Goal: Task Accomplishment & Management: Use online tool/utility

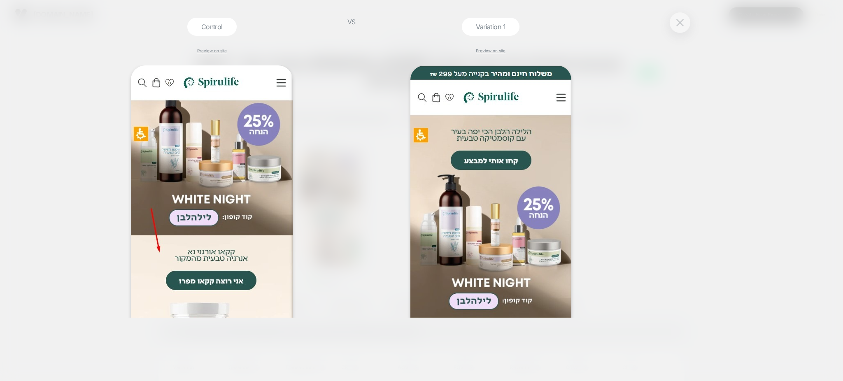
click at [675, 24] on button at bounding box center [680, 22] width 12 height 12
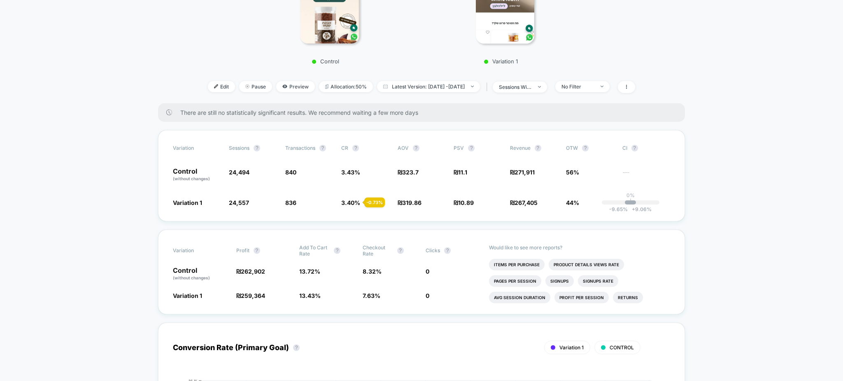
scroll to position [55, 0]
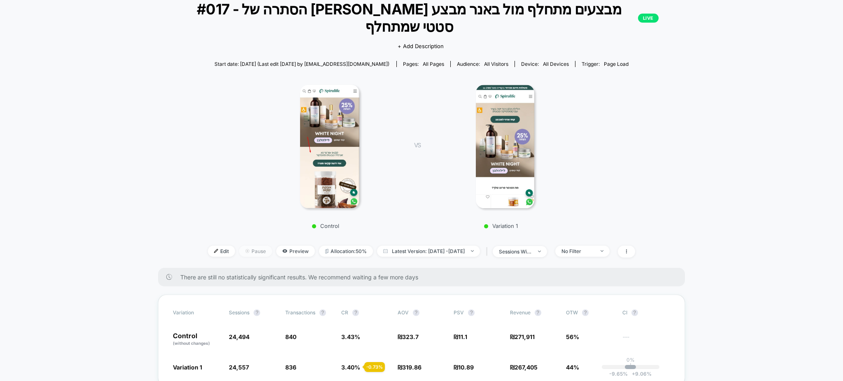
click at [248, 246] on span "Pause" at bounding box center [255, 251] width 33 height 11
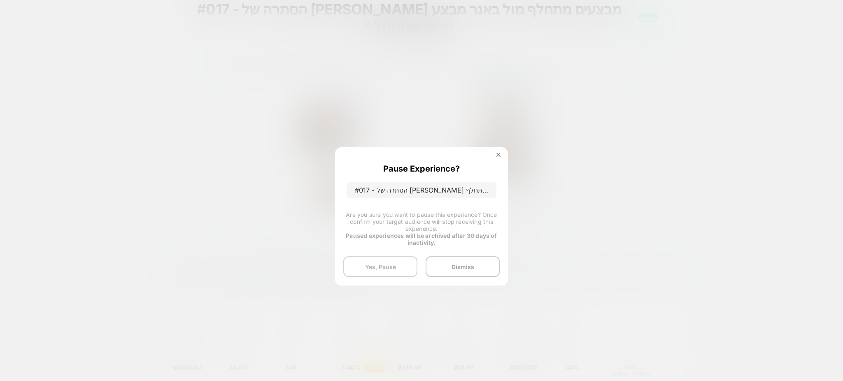
click at [388, 262] on button "Yes, Pause" at bounding box center [380, 267] width 74 height 21
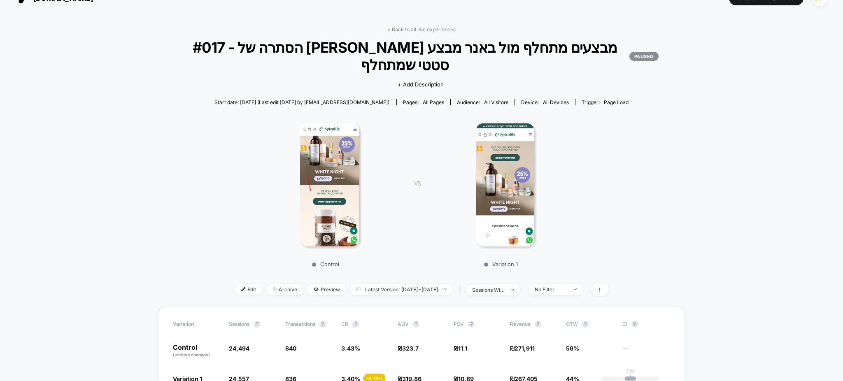
scroll to position [0, 0]
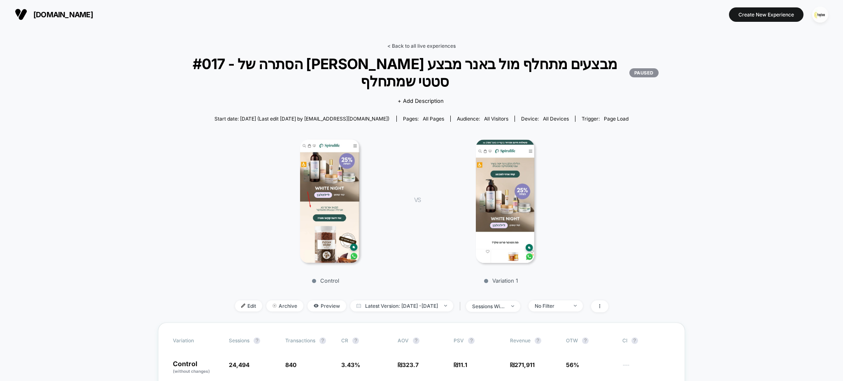
click at [425, 43] on link "< Back to all live experiences" at bounding box center [422, 46] width 68 height 6
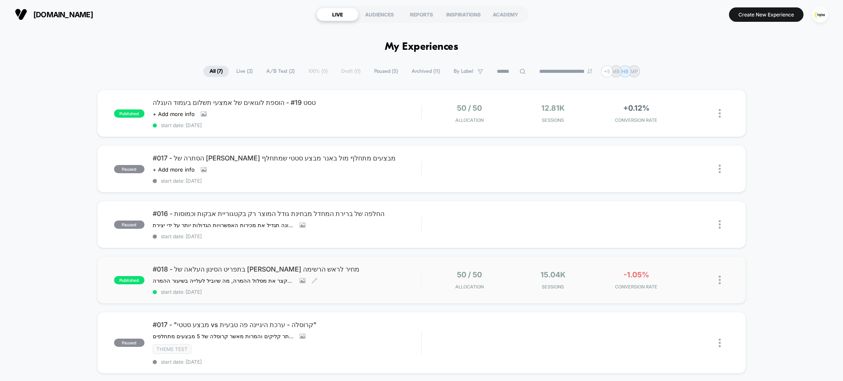
click at [220, 266] on span "#018 - בתפריט הסינון העלאה של סינון מחיר לראש הרשימה" at bounding box center [287, 269] width 269 height 8
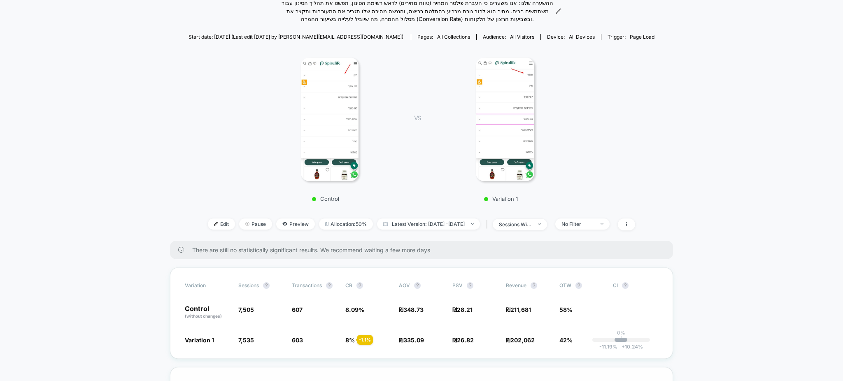
scroll to position [55, 0]
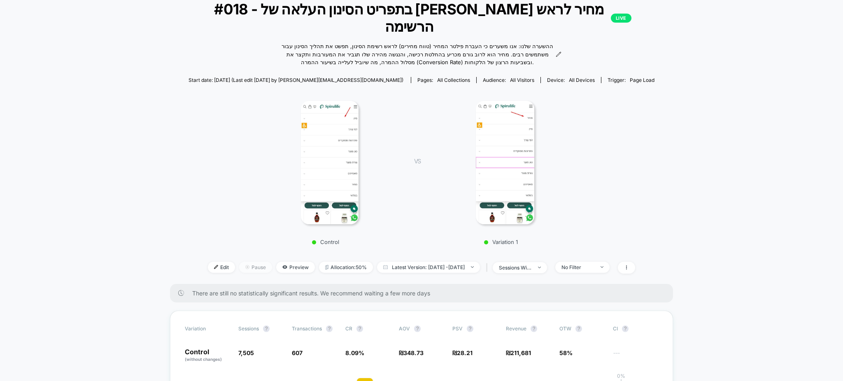
click at [241, 262] on span "Pause" at bounding box center [255, 267] width 33 height 11
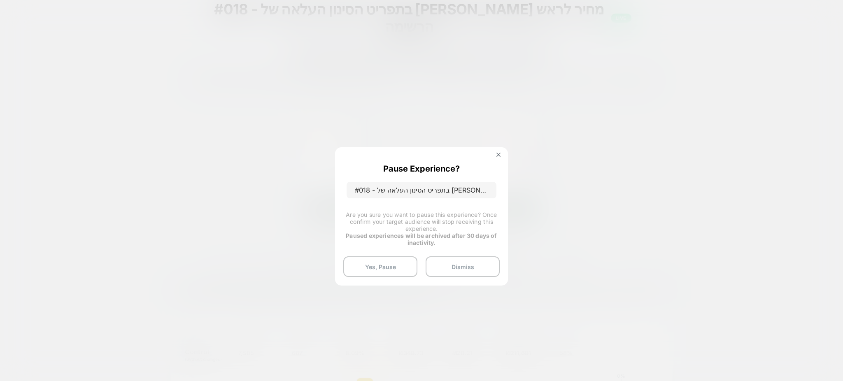
click at [391, 277] on div "Pause Experience? #018 - בתפריט הסינון העלאה של סינון מחיר לראש הרשימה Are you …" at bounding box center [421, 216] width 173 height 138
click at [386, 269] on button "Yes, Pause" at bounding box center [380, 267] width 74 height 21
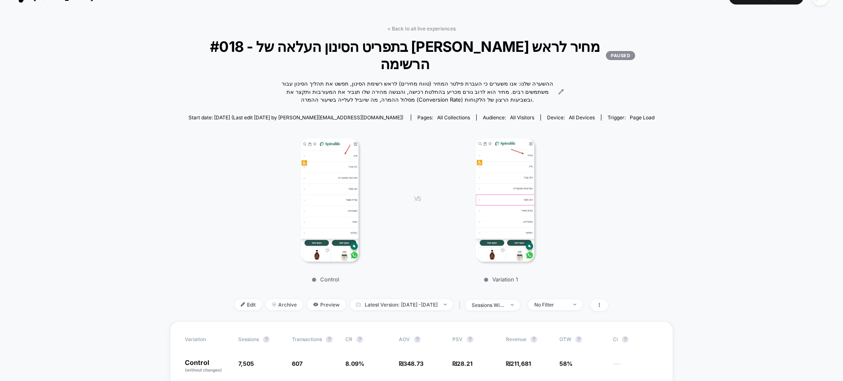
scroll to position [0, 0]
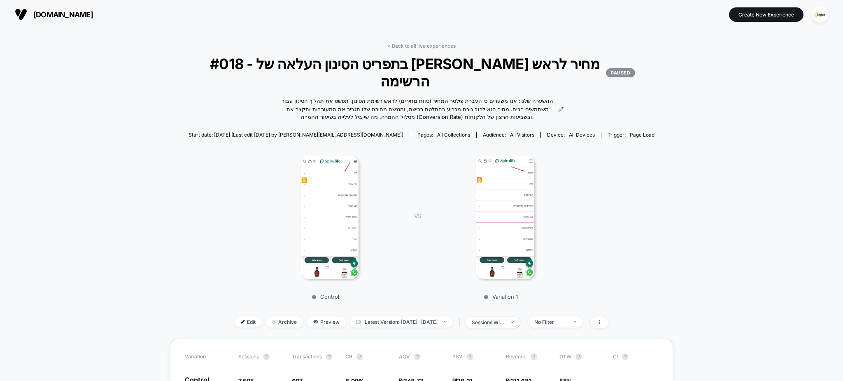
click at [331, 193] on img at bounding box center [330, 218] width 58 height 124
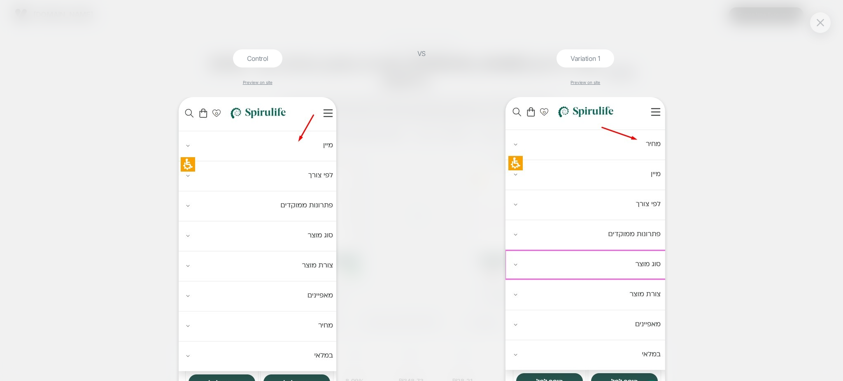
click at [814, 26] on div at bounding box center [820, 22] width 21 height 21
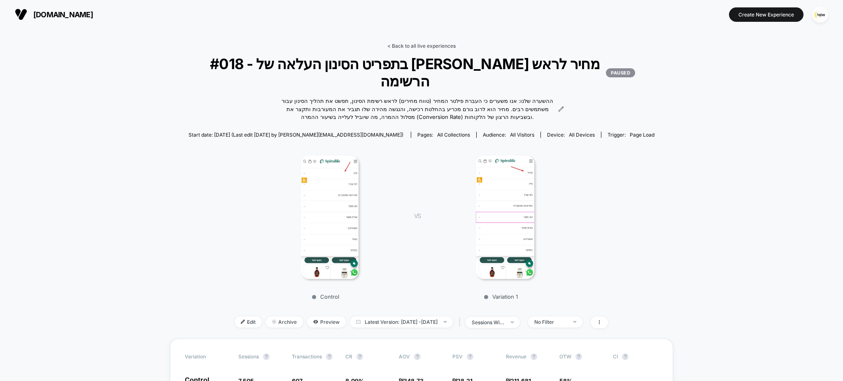
click at [441, 43] on link "< Back to all live experiences" at bounding box center [422, 46] width 68 height 6
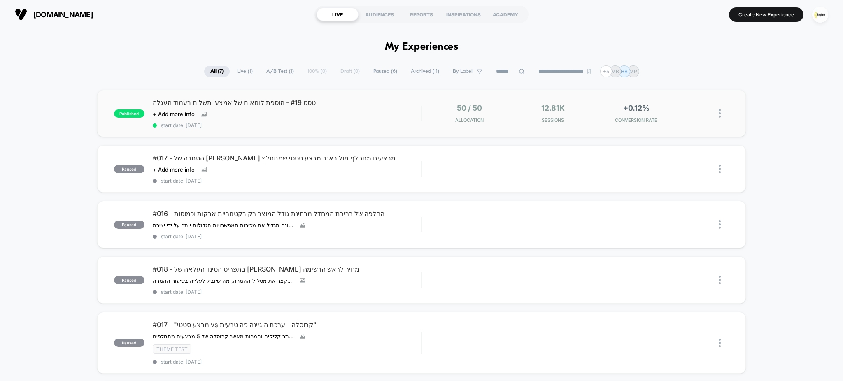
click at [328, 111] on div "Click to view images Click to edit experience details + Add more info" at bounding box center [247, 114] width 188 height 7
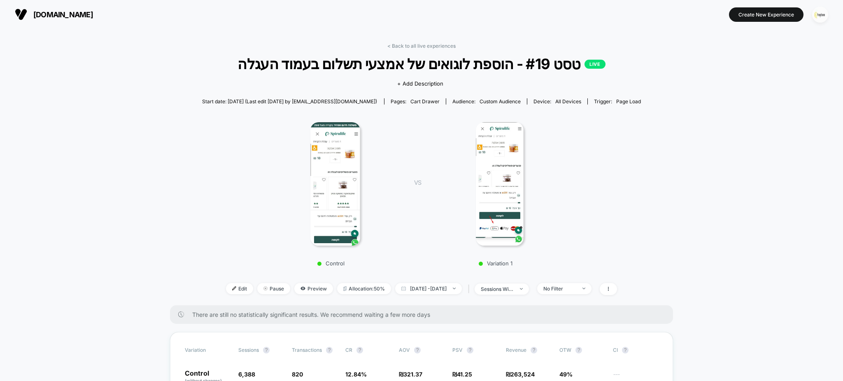
click at [825, 12] on img "button" at bounding box center [821, 15] width 16 height 16
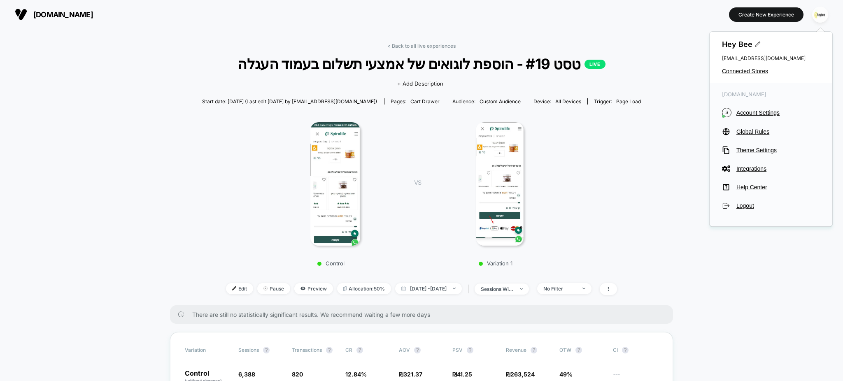
click at [733, 66] on div "Hey Bee cro@ab-test.io Connected Stores" at bounding box center [771, 57] width 123 height 51
click at [726, 73] on span "Connected Stores" at bounding box center [771, 71] width 98 height 7
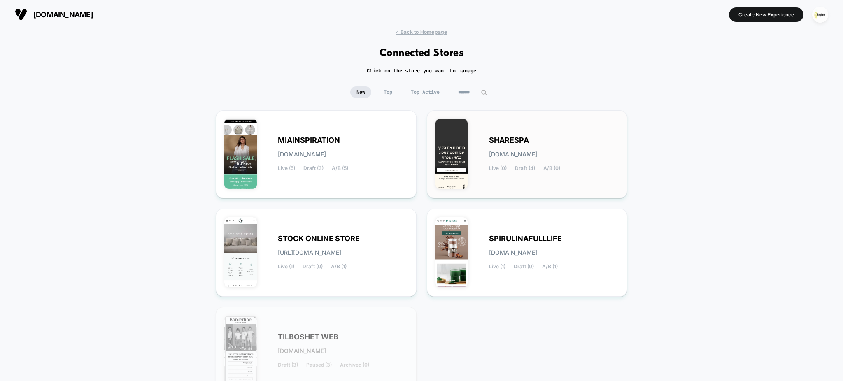
click at [502, 156] on span "sharespa.myshopify.com" at bounding box center [513, 155] width 48 height 6
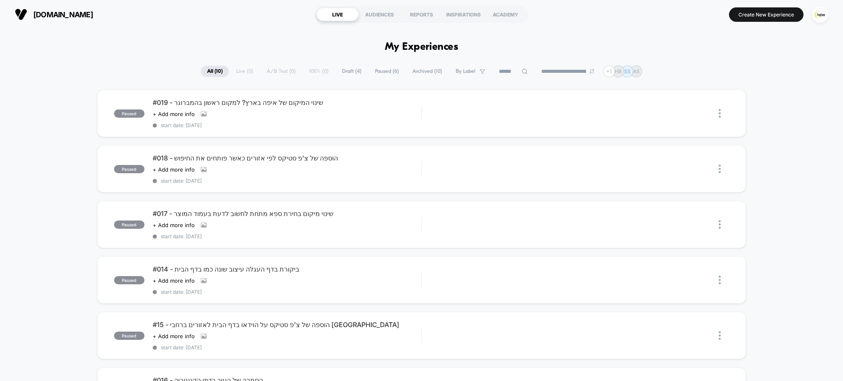
click at [274, 28] on div "sharespa.co.il LIVE AUDIENCES REPORTS INSPIRATIONS ACADEMY Create New Experience" at bounding box center [421, 14] width 843 height 29
click at [822, 12] on img "button" at bounding box center [821, 15] width 16 height 16
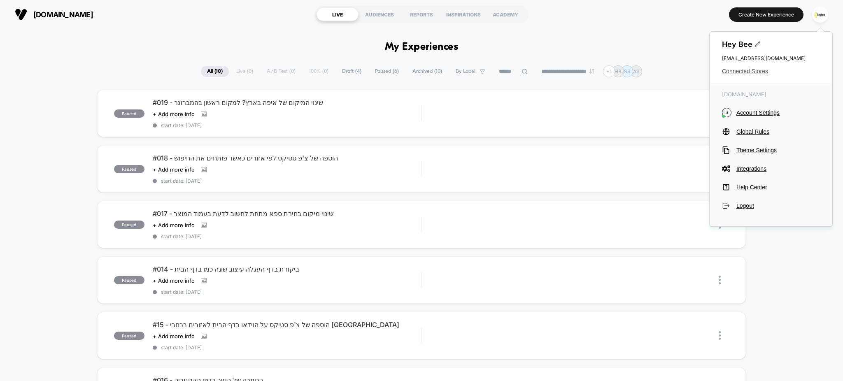
click at [746, 70] on span "Connected Stores" at bounding box center [771, 71] width 98 height 7
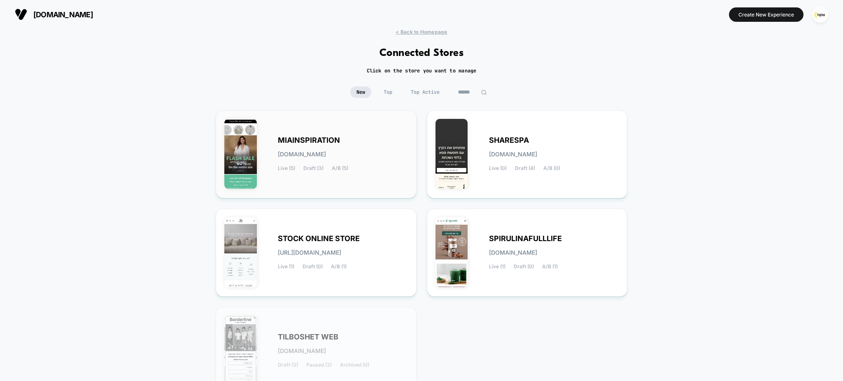
click at [320, 152] on span "miainspiration.myshopify.com" at bounding box center [302, 155] width 48 height 6
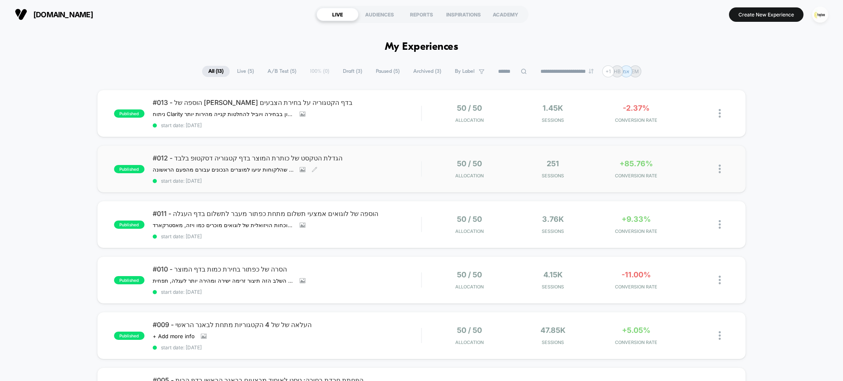
click at [371, 172] on div "#012 - הגדלת הטקסט של כותרת המוצר בדף קטגוריה דסקטופ בלבד הגדלת גודל הכותרות של…" at bounding box center [287, 169] width 269 height 30
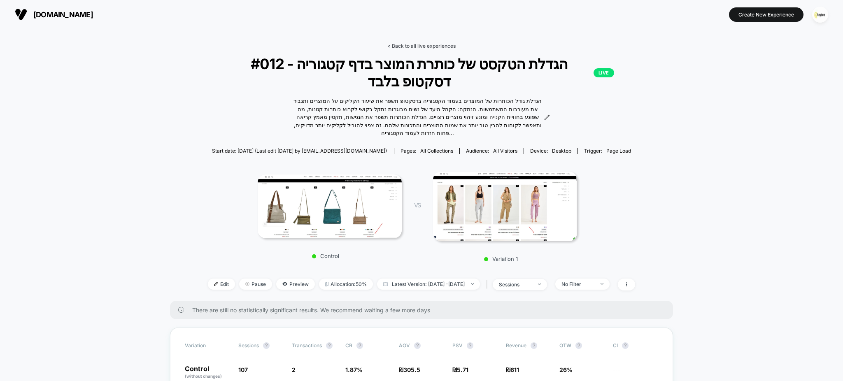
click at [432, 47] on link "< Back to all live experiences" at bounding box center [422, 46] width 68 height 6
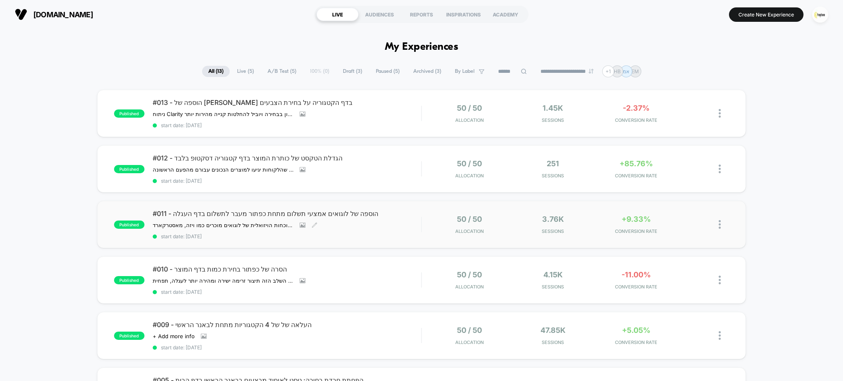
click at [364, 234] on div "#011 - הוספה של לוגואים אמצעי תשלום מתחת כפתור מעבר לתשלום בדף העגלה הוספת לוגו…" at bounding box center [287, 225] width 269 height 30
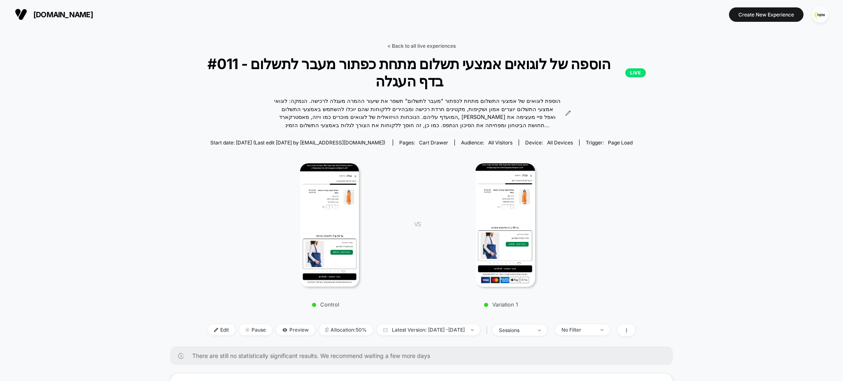
click at [431, 46] on link "< Back to all live experiences" at bounding box center [422, 46] width 68 height 6
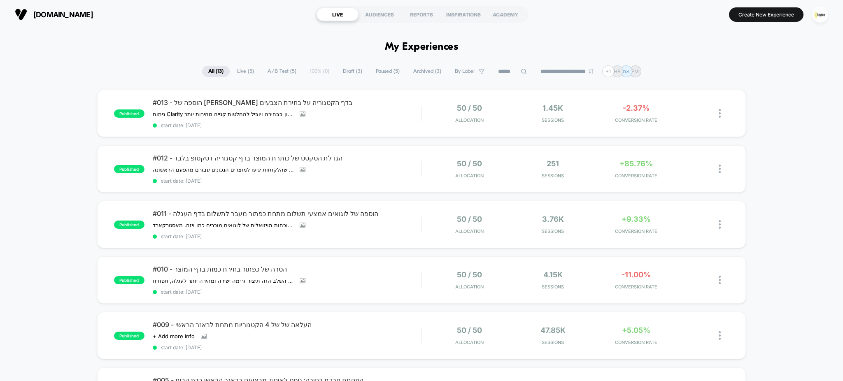
drag, startPoint x: 822, startPoint y: 16, endPoint x: 816, endPoint y: 26, distance: 11.2
click at [822, 17] on img "button" at bounding box center [821, 15] width 16 height 16
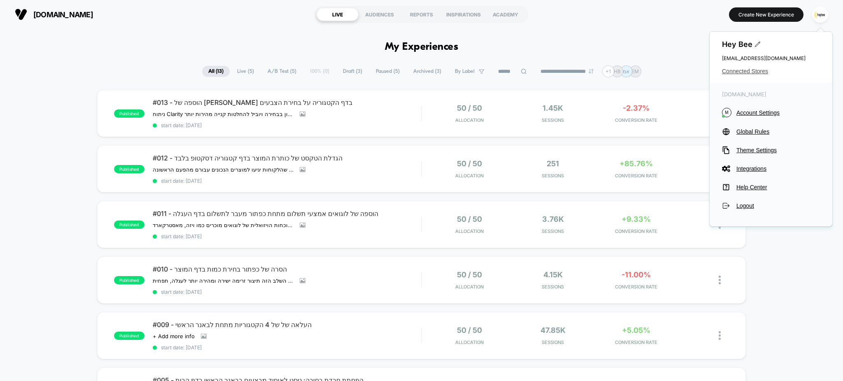
click at [728, 71] on span "Connected Stores" at bounding box center [771, 71] width 98 height 7
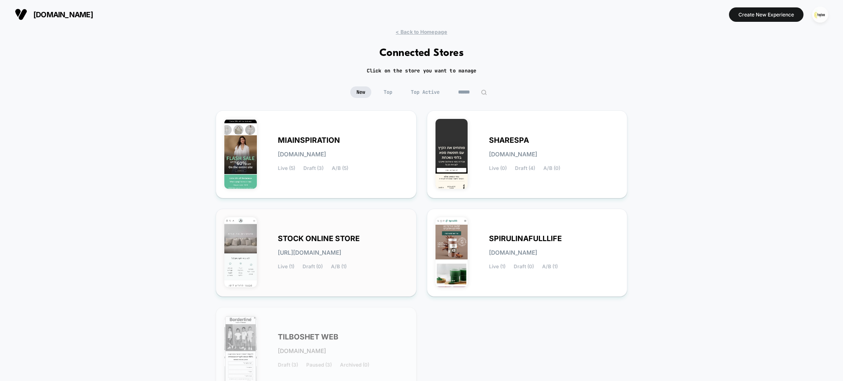
click at [329, 221] on div "STOCK ONLINE STORE stock-online_store.myshopify.com Live (1) Draft (0) A/B (1)" at bounding box center [316, 252] width 184 height 71
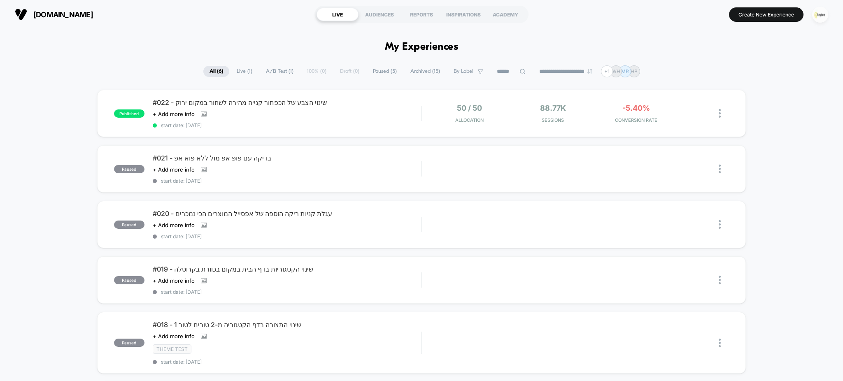
click at [815, 14] on img "button" at bounding box center [821, 15] width 16 height 16
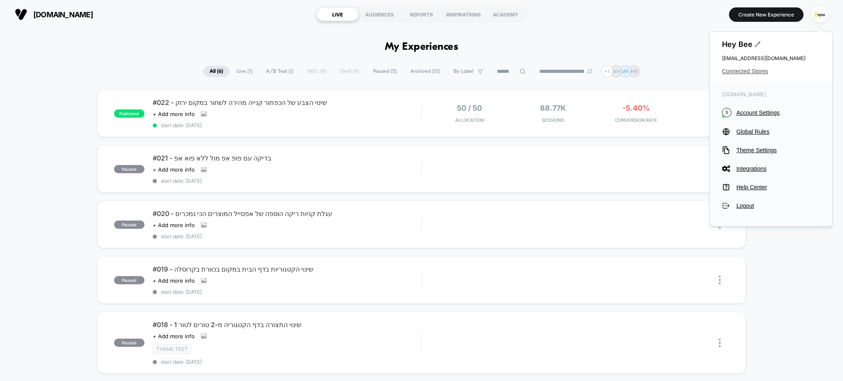
click at [737, 71] on span "Connected Stores" at bounding box center [771, 71] width 98 height 7
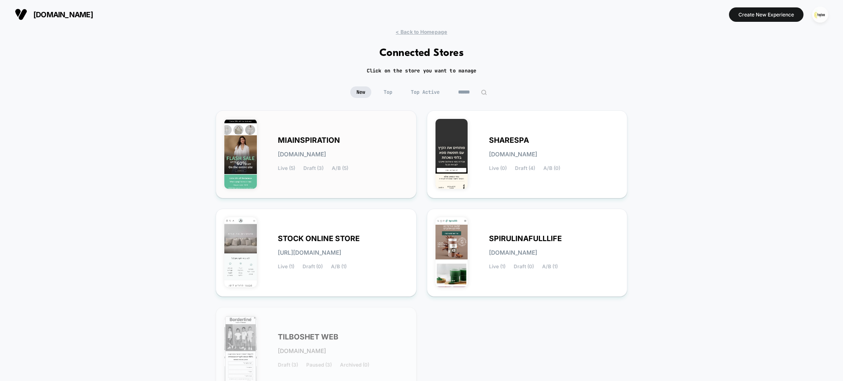
click at [326, 157] on div "MIAINSPIRATION miainspiration.myshopify.com Live (5) Draft (3) A/B (5)" at bounding box center [343, 155] width 130 height 34
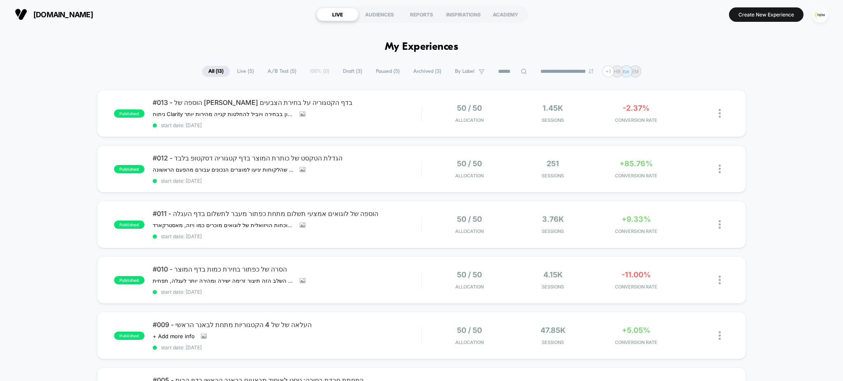
click at [817, 19] on img "button" at bounding box center [821, 15] width 16 height 16
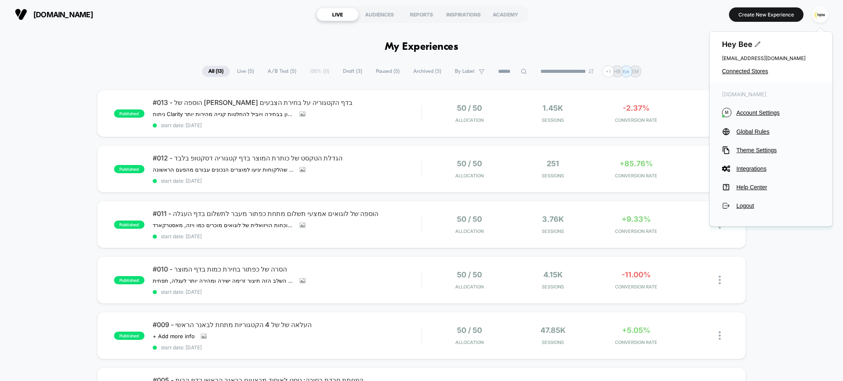
click at [766, 64] on div "Hey Bee cro@ab-test.io Connected Stores" at bounding box center [771, 57] width 123 height 51
click at [757, 76] on div "Hey Bee cro@ab-test.io Connected Stores" at bounding box center [771, 57] width 123 height 51
click at [757, 70] on span "Connected Stores" at bounding box center [771, 71] width 98 height 7
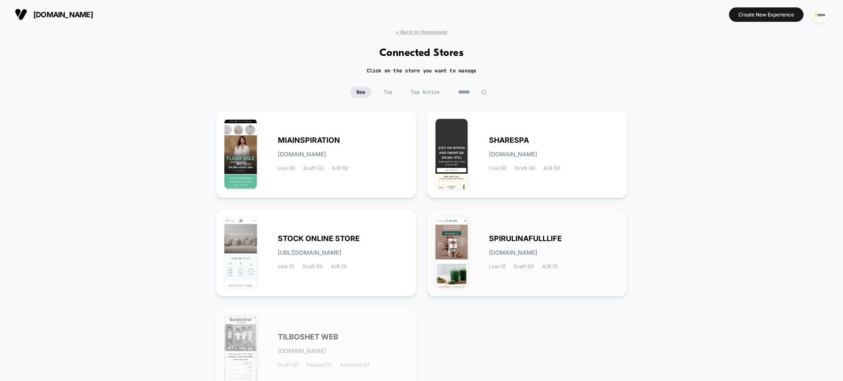
click at [500, 245] on div "SPIRULINAFULLLIFE spirulinafulllife.myshopify.com Live (1) Draft (0) A/B (1)" at bounding box center [554, 253] width 130 height 34
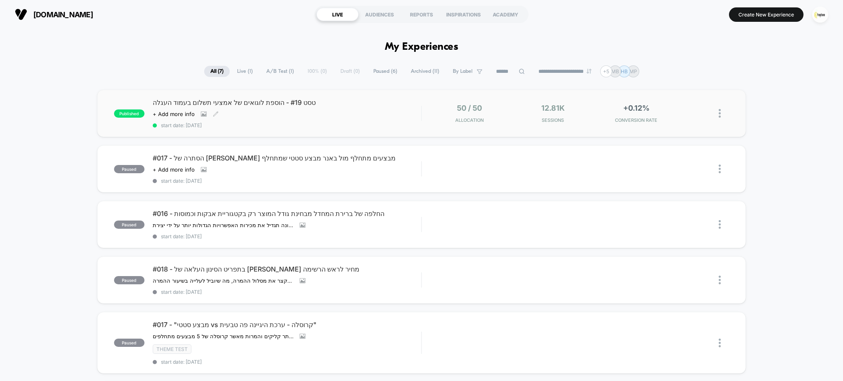
click at [319, 118] on div "טסט #19 - הוספת לוגואים של אמצעי תשלום בעמוד העגלה Click to view images Click t…" at bounding box center [287, 113] width 269 height 30
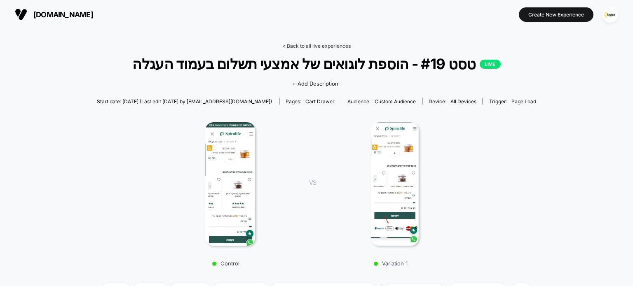
click at [306, 45] on link "< Back to all live experiences" at bounding box center [316, 46] width 68 height 6
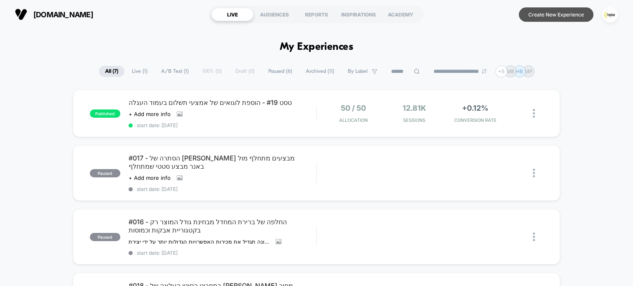
click at [575, 19] on button "Create New Experience" at bounding box center [555, 14] width 75 height 14
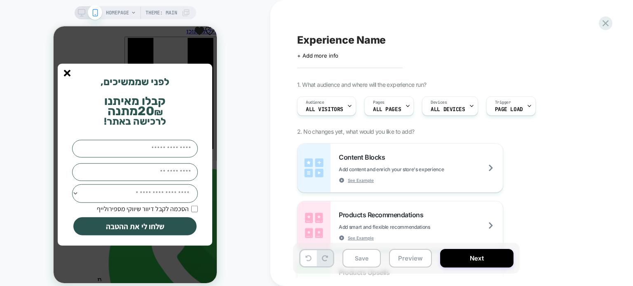
click at [67, 72] on line "סגור" at bounding box center [67, 73] width 6 height 6
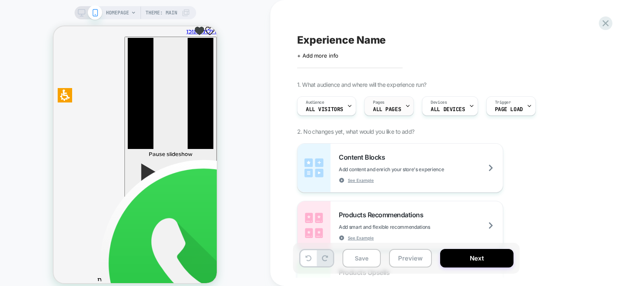
click at [400, 107] on div "Pages ALL PAGES" at bounding box center [386, 106] width 44 height 19
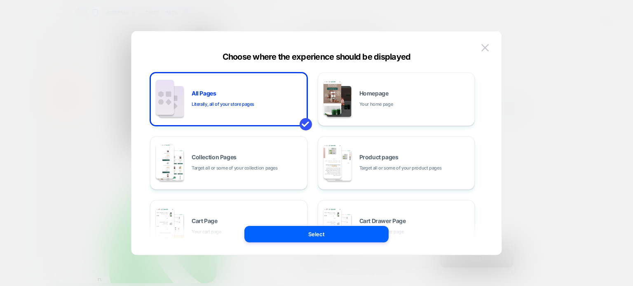
click at [368, 103] on span "Your home page" at bounding box center [376, 104] width 34 height 8
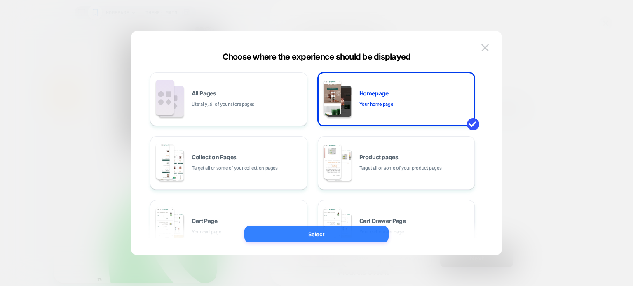
click at [353, 231] on button "Select" at bounding box center [316, 234] width 144 height 16
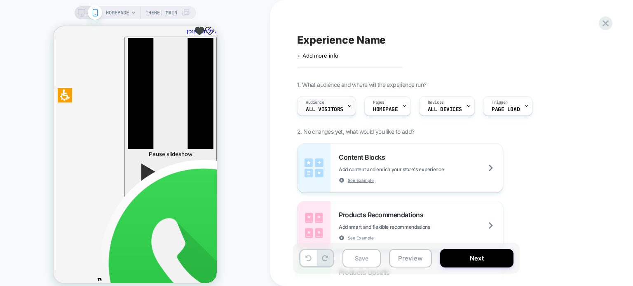
click at [327, 112] on span "All Visitors" at bounding box center [324, 110] width 37 height 6
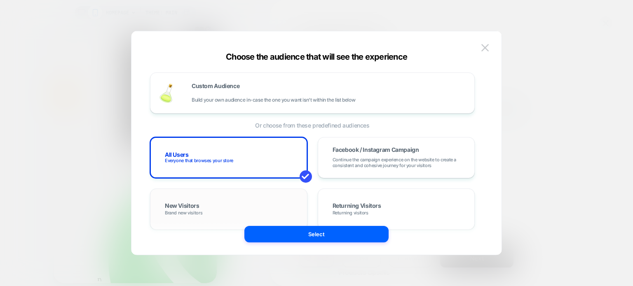
click at [260, 199] on div "New Visitors Brand new visitors" at bounding box center [229, 209] width 140 height 24
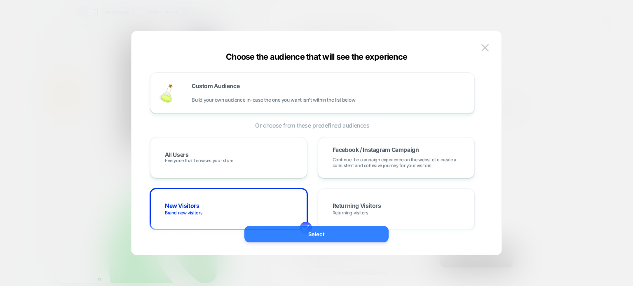
click at [318, 239] on button "Select" at bounding box center [316, 234] width 144 height 16
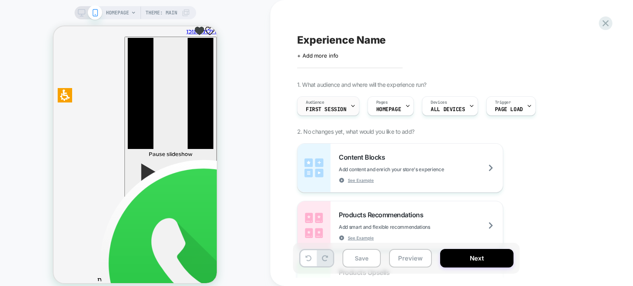
click at [347, 110] on div "Audience First Session" at bounding box center [325, 106] width 57 height 19
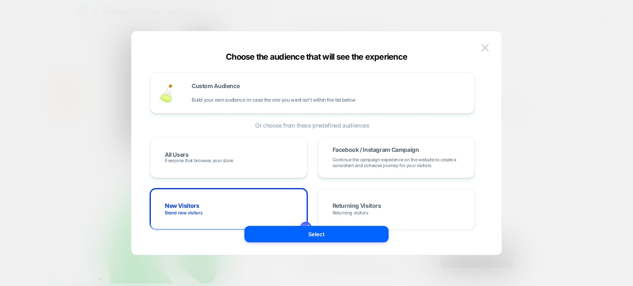
click at [330, 230] on button "Select" at bounding box center [316, 234] width 144 height 16
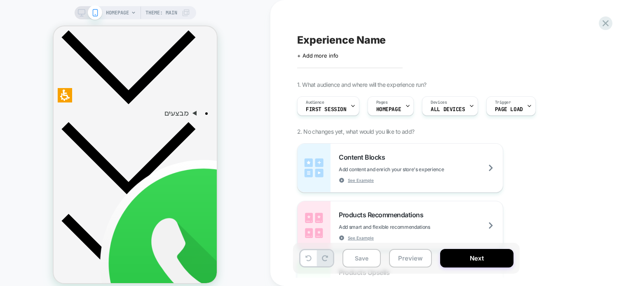
scroll to position [412, 0]
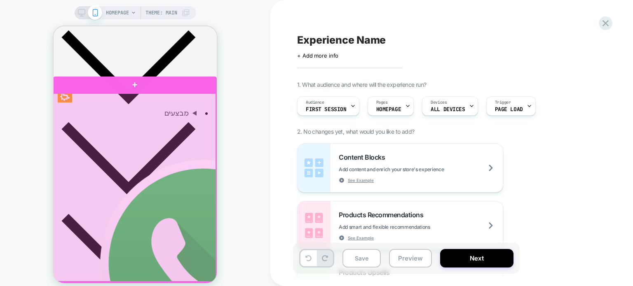
click at [160, 111] on div at bounding box center [133, 187] width 163 height 189
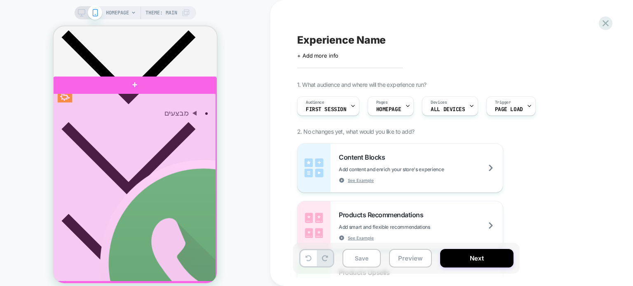
click at [169, 126] on div at bounding box center [133, 187] width 163 height 189
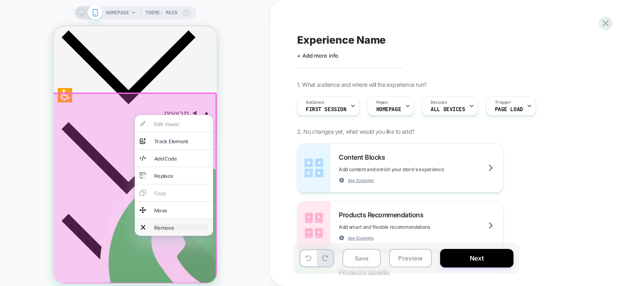
click at [188, 224] on div "Remove" at bounding box center [181, 227] width 54 height 7
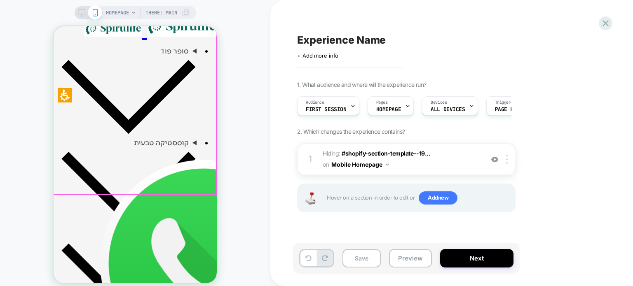
scroll to position [288, 0]
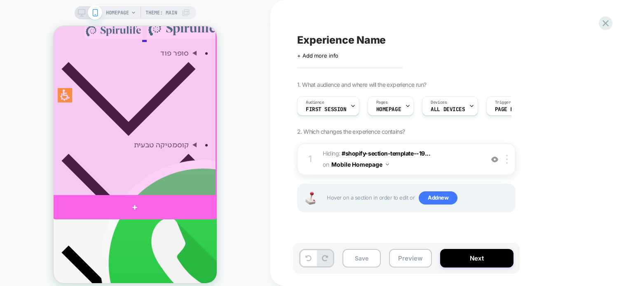
click at [163, 198] on div at bounding box center [134, 207] width 163 height 24
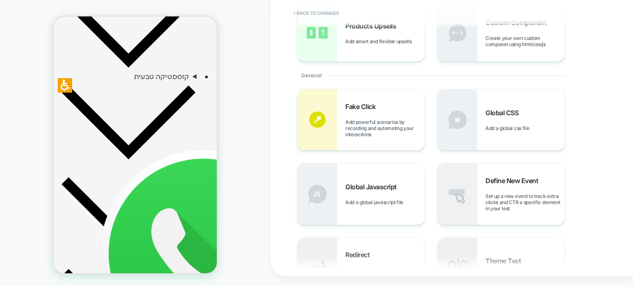
scroll to position [0, 0]
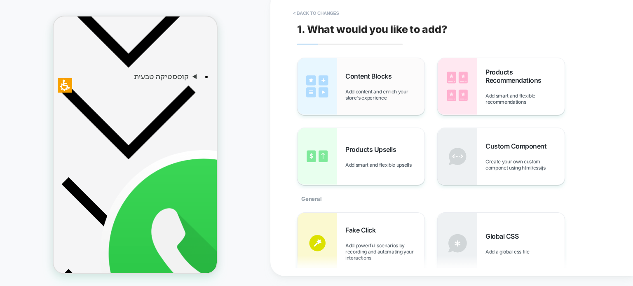
click at [355, 97] on span "Add content and enrich your store's experience" at bounding box center [384, 95] width 79 height 12
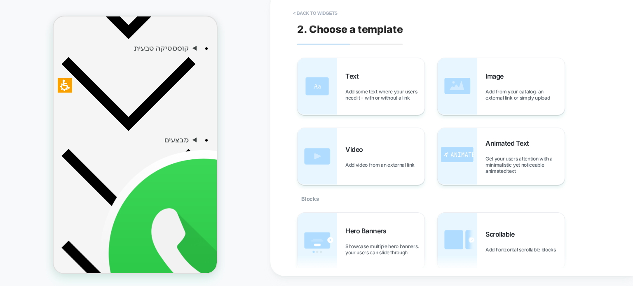
scroll to position [385, 0]
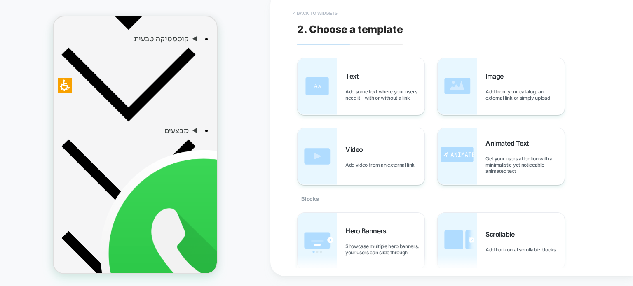
click at [320, 14] on button "< Back to widgets" at bounding box center [315, 13] width 53 height 13
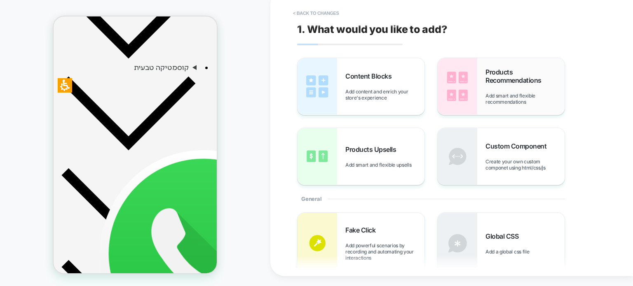
scroll to position [346, 0]
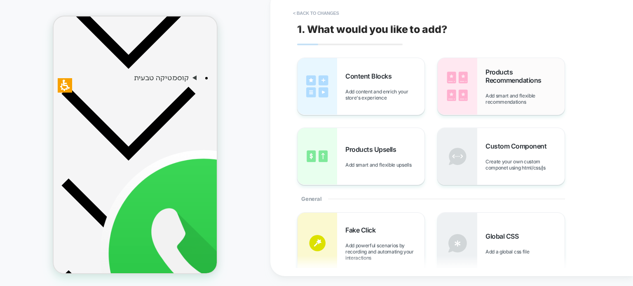
click at [487, 83] on span "Products Recommendations" at bounding box center [524, 76] width 79 height 16
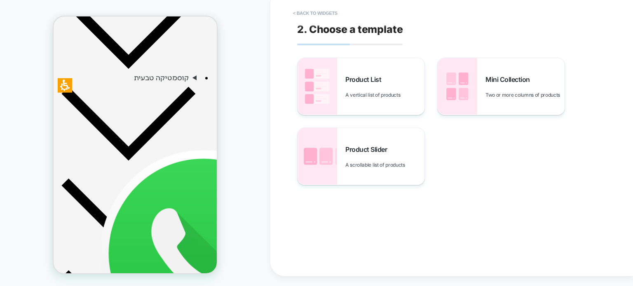
scroll to position [385, 0]
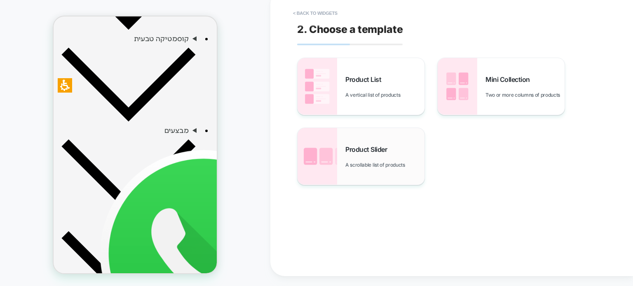
click at [374, 149] on span "Product Slider" at bounding box center [368, 149] width 46 height 8
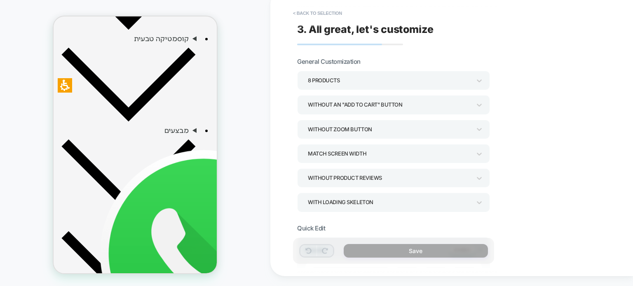
click at [446, 79] on div "8 Products" at bounding box center [389, 80] width 163 height 11
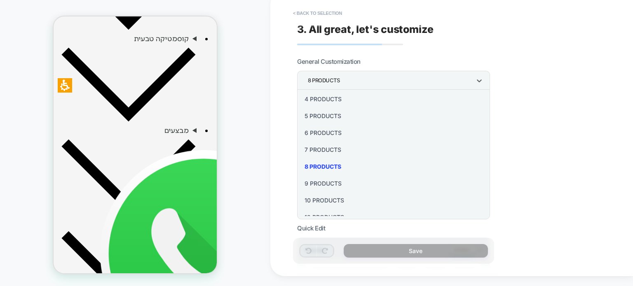
scroll to position [98, 0]
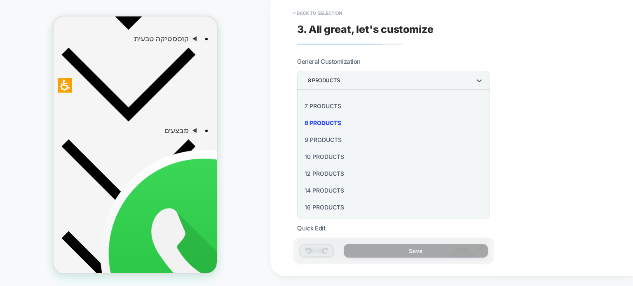
click at [326, 157] on div "10 Products" at bounding box center [393, 156] width 186 height 17
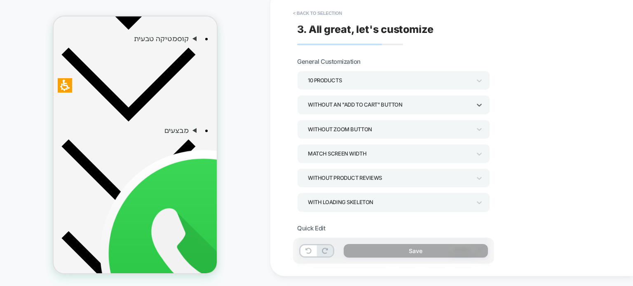
click at [385, 105] on div "Without an "add to cart" button" at bounding box center [389, 104] width 163 height 11
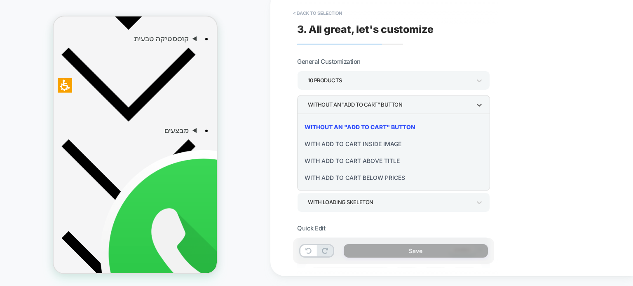
click at [371, 177] on div "With add to cart below prices" at bounding box center [393, 177] width 186 height 17
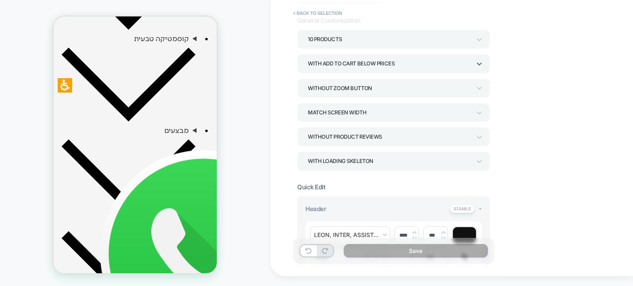
scroll to position [124, 0]
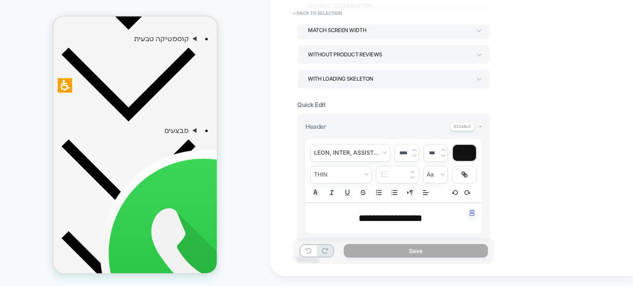
click at [406, 219] on span "**********" at bounding box center [390, 218] width 64 height 10
type input "****"
click at [406, 219] on span "**********" at bounding box center [390, 218] width 64 height 10
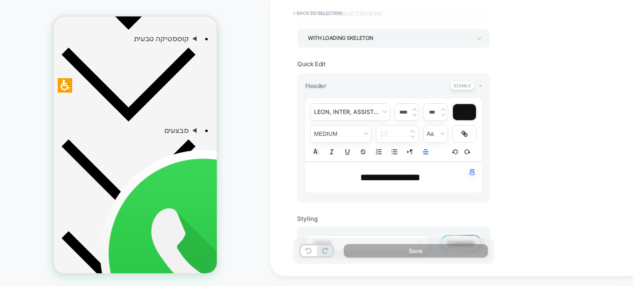
scroll to position [288, 0]
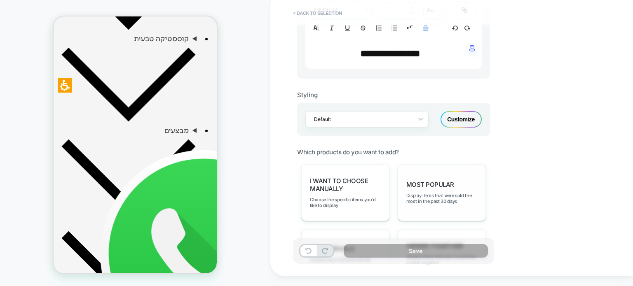
click at [437, 187] on div "Most Popular Display items that were sold the most in the past 30 days" at bounding box center [441, 192] width 88 height 57
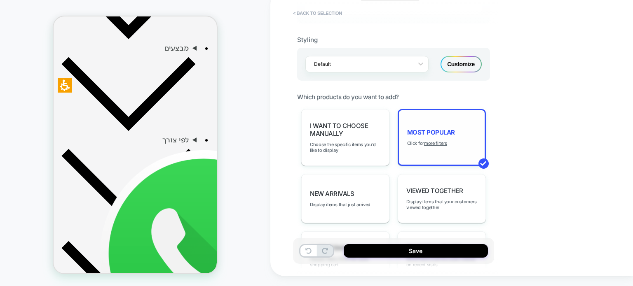
scroll to position [329, 0]
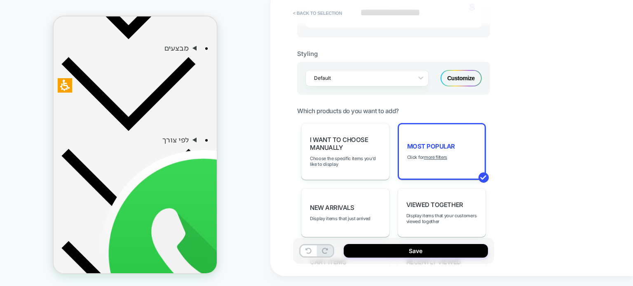
click at [469, 78] on div "Customize" at bounding box center [460, 78] width 41 height 16
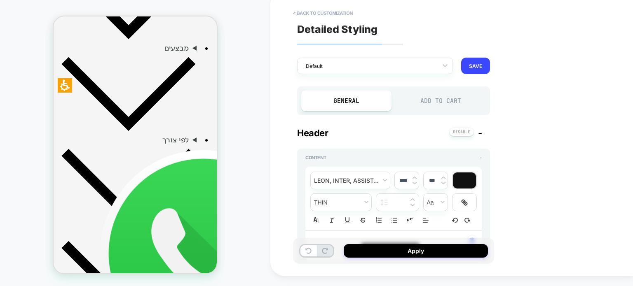
click at [432, 100] on div "Add to Cart" at bounding box center [440, 101] width 90 height 21
click at [367, 100] on div "General" at bounding box center [346, 101] width 90 height 21
click at [430, 100] on div "Add to Cart" at bounding box center [440, 101] width 90 height 21
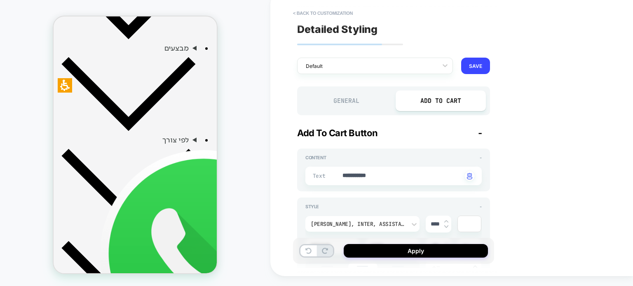
type textarea "*"
click at [390, 177] on textarea "**********" at bounding box center [401, 176] width 120 height 9
type textarea "**"
type textarea "*"
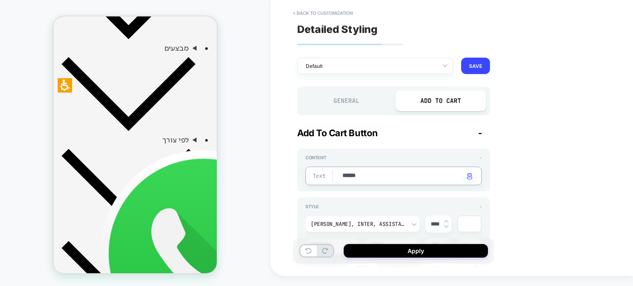
type textarea "*******"
type textarea "*"
type textarea "*********"
click at [357, 177] on textarea "*********" at bounding box center [401, 176] width 120 height 9
type textarea "*"
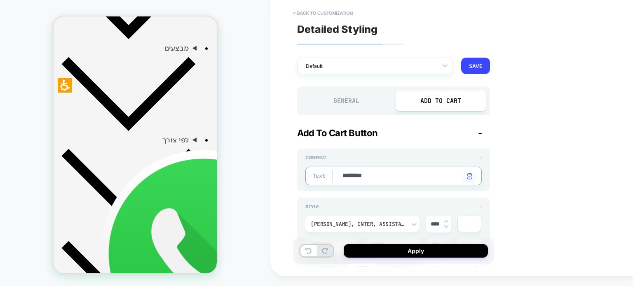
type textarea "********"
type textarea "*"
type textarea "**********"
type textarea "*"
type textarea "**********"
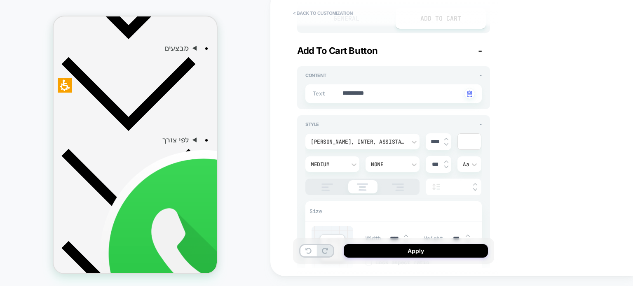
scroll to position [0, 0]
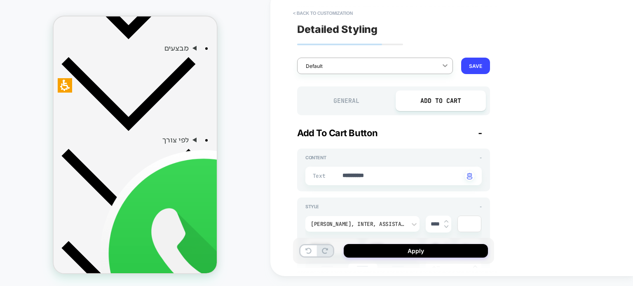
click at [446, 69] on icon at bounding box center [445, 65] width 8 height 8
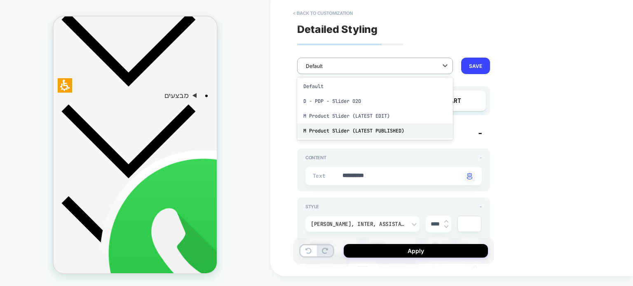
scroll to position [467, 0]
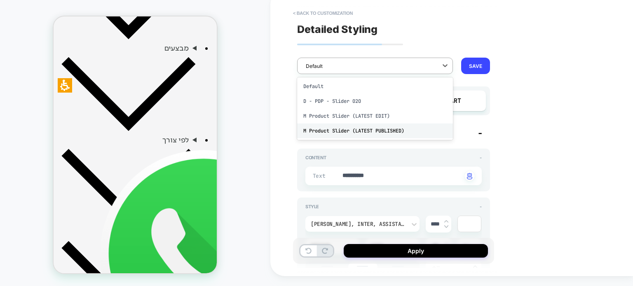
click at [348, 130] on div "M Product Slider (LATEST PUBLISHED)" at bounding box center [375, 131] width 156 height 15
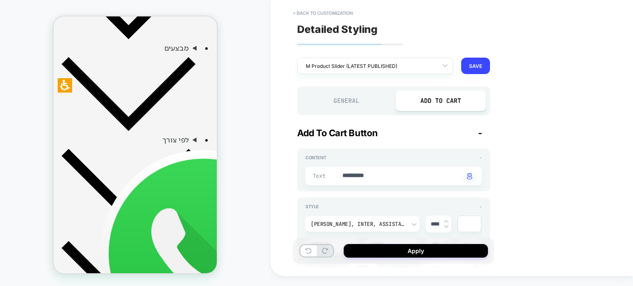
type textarea "*"
click at [472, 73] on button "SAVE" at bounding box center [475, 66] width 29 height 16
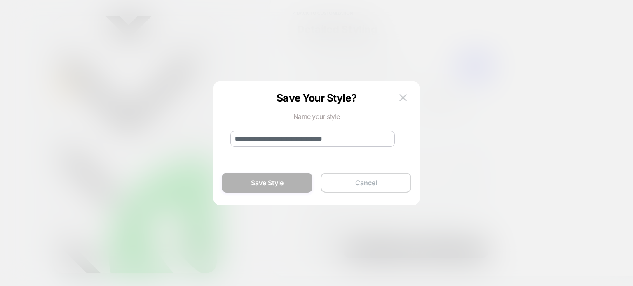
click at [354, 187] on button "Cancel" at bounding box center [365, 183] width 91 height 20
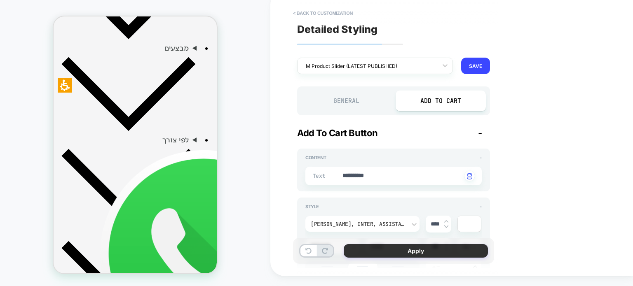
click at [404, 248] on button "Apply" at bounding box center [415, 251] width 144 height 14
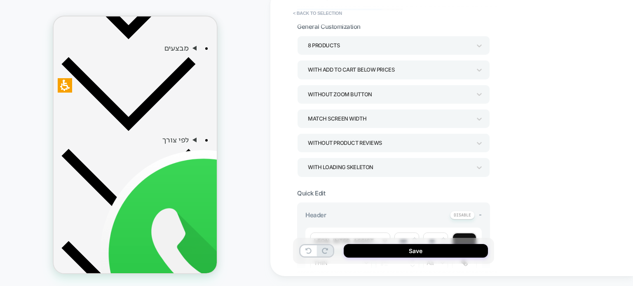
scroll to position [124, 0]
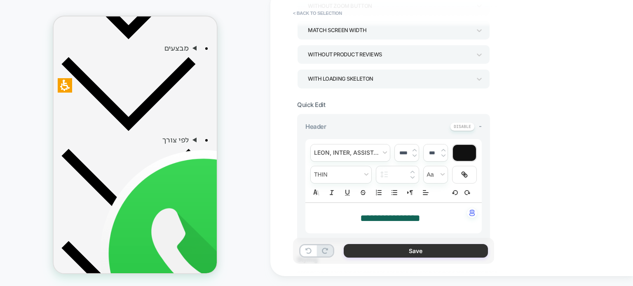
click at [406, 253] on button "Save" at bounding box center [415, 251] width 144 height 14
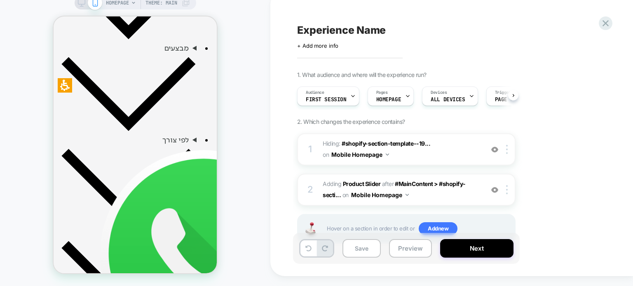
scroll to position [0, 0]
click at [508, 148] on div at bounding box center [508, 149] width 14 height 9
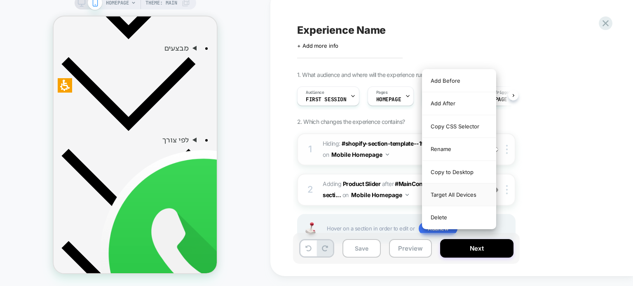
click at [475, 194] on div "Target All Devices" at bounding box center [458, 195] width 73 height 23
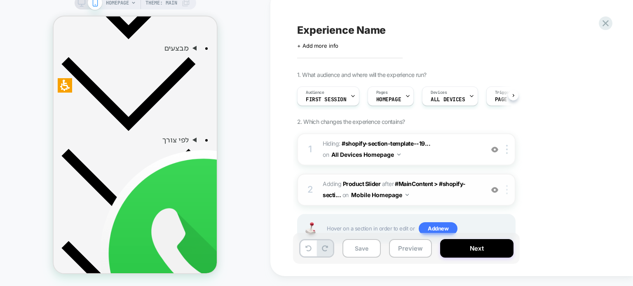
click at [508, 191] on div at bounding box center [508, 189] width 14 height 9
click at [588, 194] on div "1. What audience and where will the experience run? Audience First Session Page…" at bounding box center [447, 167] width 301 height 192
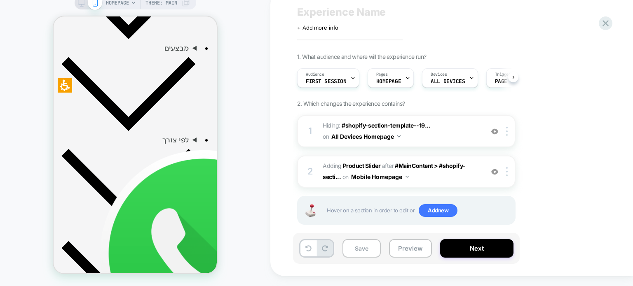
scroll to position [28, 0]
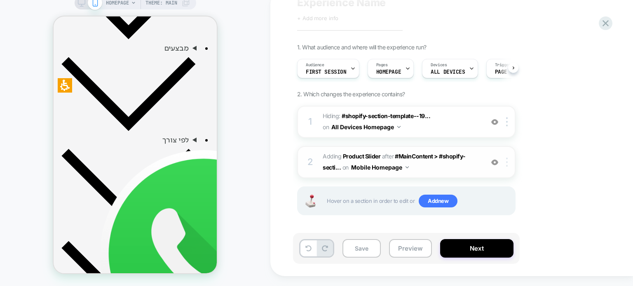
click at [507, 163] on div at bounding box center [508, 162] width 14 height 9
click at [504, 159] on div at bounding box center [508, 162] width 14 height 9
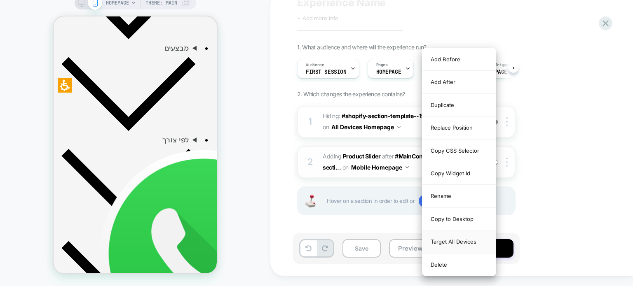
drag, startPoint x: 464, startPoint y: 240, endPoint x: 412, endPoint y: 234, distance: 51.8
click at [463, 240] on div "Target All Devices" at bounding box center [458, 242] width 73 height 23
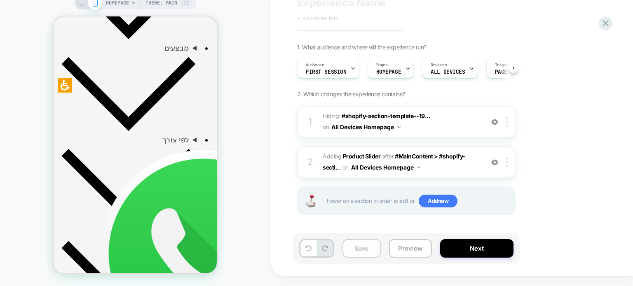
click at [359, 247] on button "Save" at bounding box center [361, 248] width 38 height 19
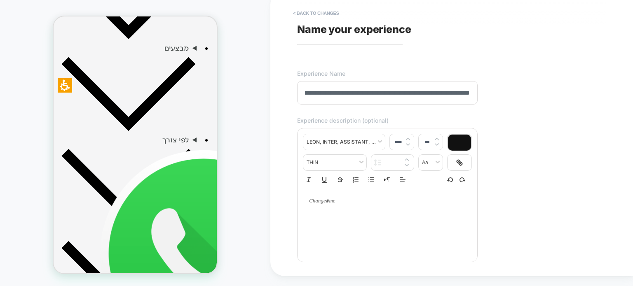
scroll to position [0, 30]
click at [389, 93] on input "**********" at bounding box center [387, 92] width 180 height 23
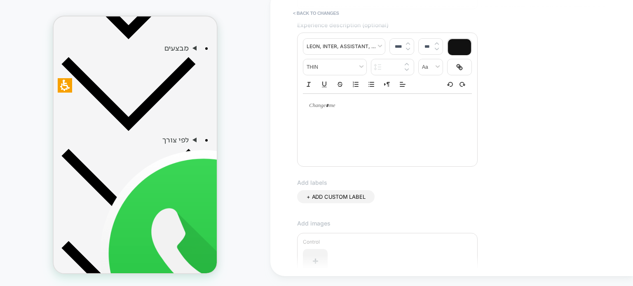
scroll to position [238, 0]
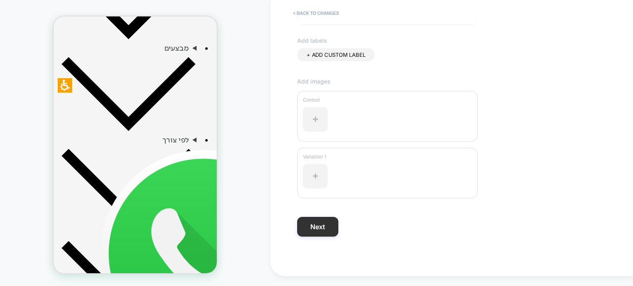
type input "**********"
click at [320, 220] on button "Next" at bounding box center [317, 227] width 41 height 20
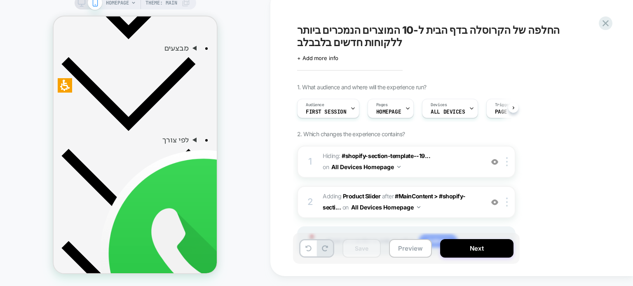
scroll to position [0, 0]
click at [311, 59] on span "+ Add more info" at bounding box center [317, 58] width 41 height 7
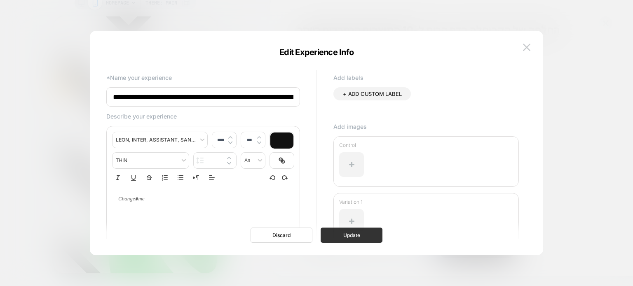
click at [366, 240] on button "Update" at bounding box center [351, 235] width 62 height 15
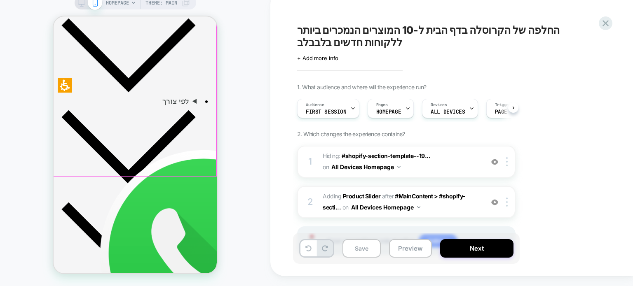
scroll to position [508, 0]
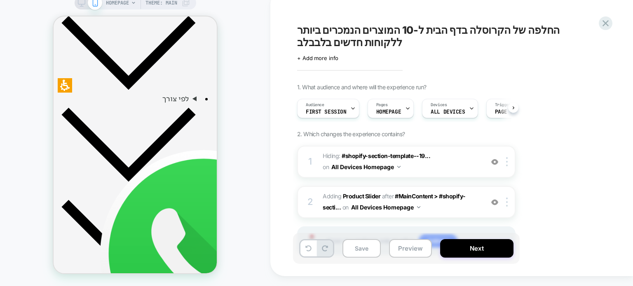
drag, startPoint x: 348, startPoint y: 239, endPoint x: 353, endPoint y: 245, distance: 7.7
click at [350, 242] on div "Save Preview Next" at bounding box center [406, 248] width 227 height 31
click at [354, 246] on button "Save" at bounding box center [361, 248] width 38 height 19
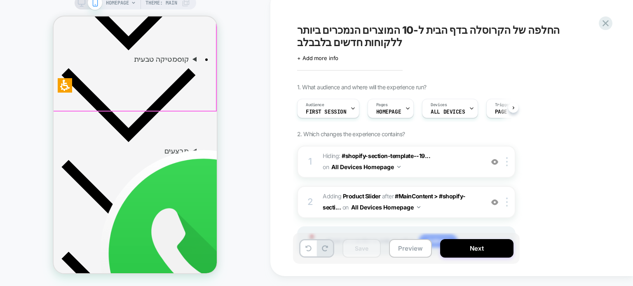
scroll to position [453, 0]
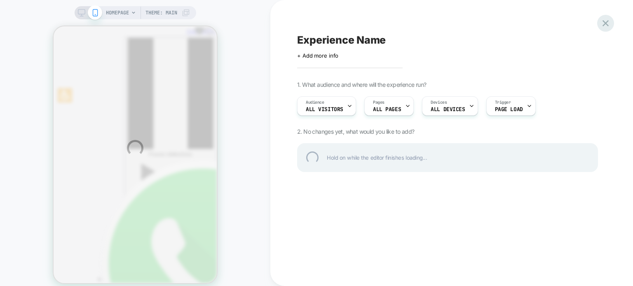
click at [606, 25] on div at bounding box center [605, 23] width 17 height 17
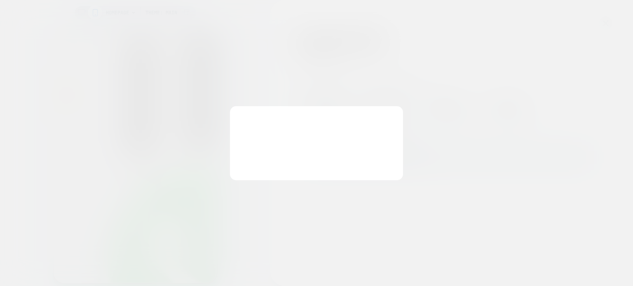
click at [283, 169] on div "You have unsaved changes Are you sure you want to discard the changes? Discard …" at bounding box center [316, 143] width 173 height 74
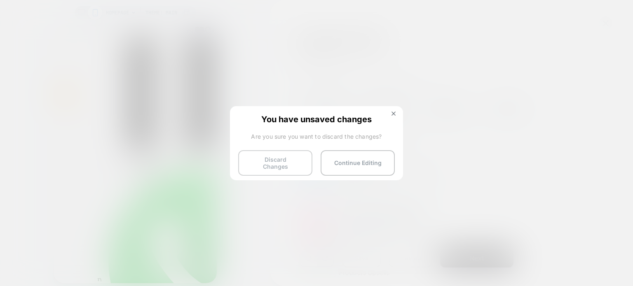
click at [285, 157] on button "Discard Changes" at bounding box center [275, 163] width 74 height 26
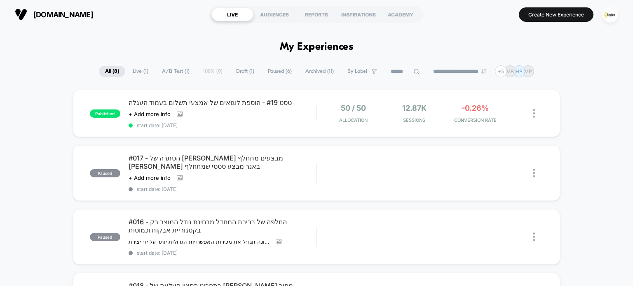
click at [242, 70] on span "Draft ( 1 )" at bounding box center [245, 71] width 30 height 11
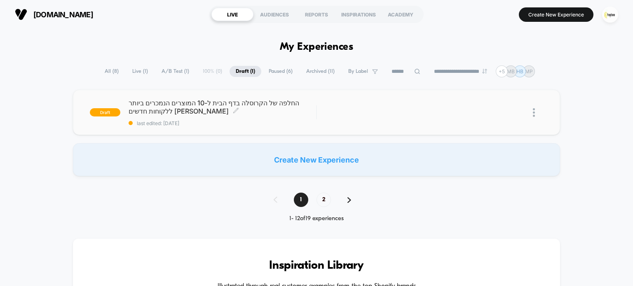
click at [250, 106] on span "החלפה של הקרוסלה בדף הבית ל-10 המוצרים הנמכרים ביותר ללקוחות חדשים בלבבלב Click…" at bounding box center [222, 107] width 188 height 16
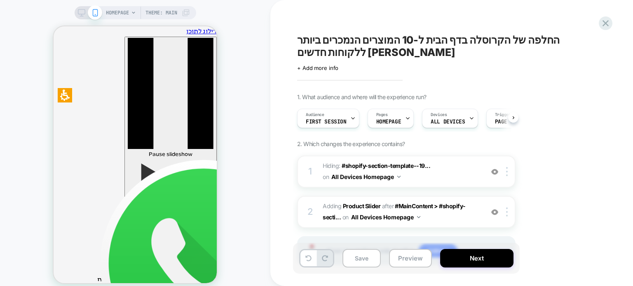
click at [257, 179] on div "HOMEPAGE Theme: MAIN" at bounding box center [135, 148] width 270 height 280
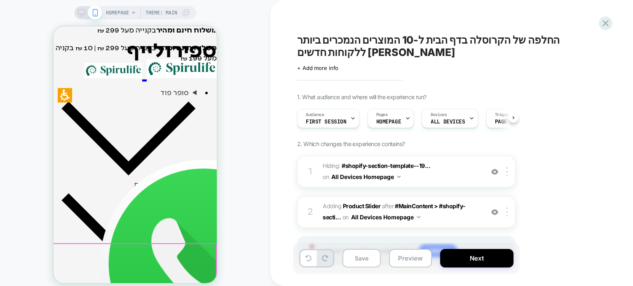
scroll to position [247, 0]
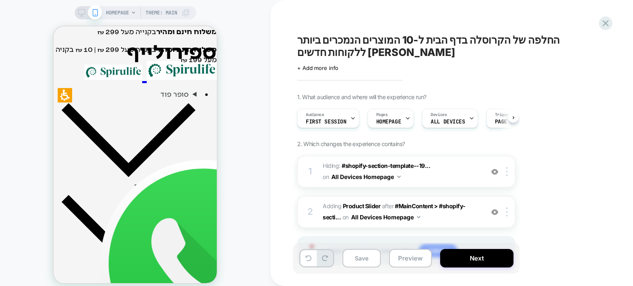
click at [234, 145] on div "HOMEPAGE Theme: MAIN" at bounding box center [135, 148] width 270 height 280
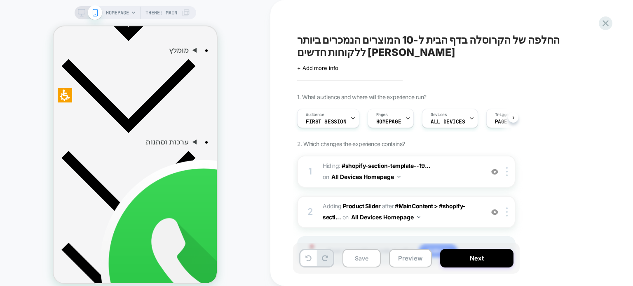
scroll to position [453, 0]
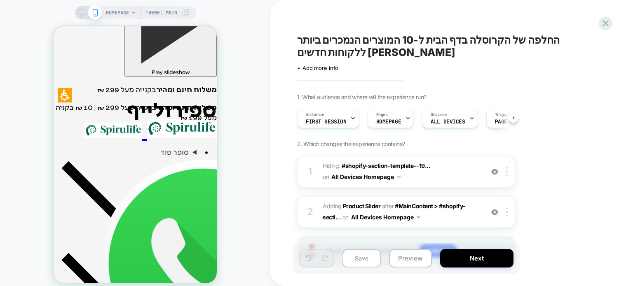
scroll to position [206, 0]
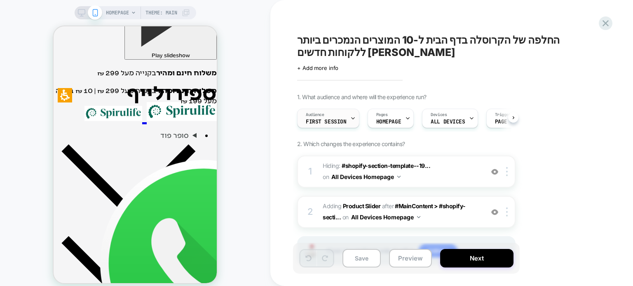
click at [328, 117] on div "Audience First Session" at bounding box center [325, 118] width 57 height 19
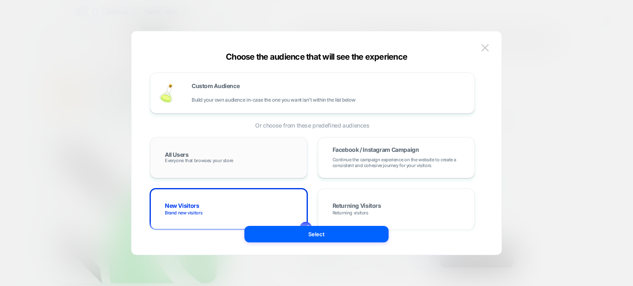
click at [208, 156] on div "All Users Everyone that browses your store" at bounding box center [229, 158] width 140 height 24
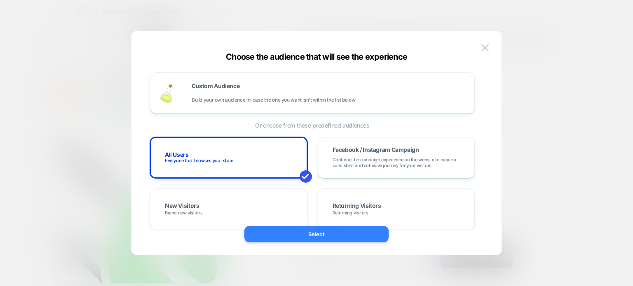
click at [322, 240] on button "Select" at bounding box center [316, 234] width 144 height 16
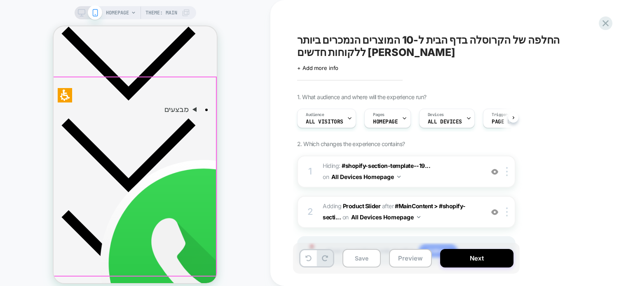
scroll to position [412, 0]
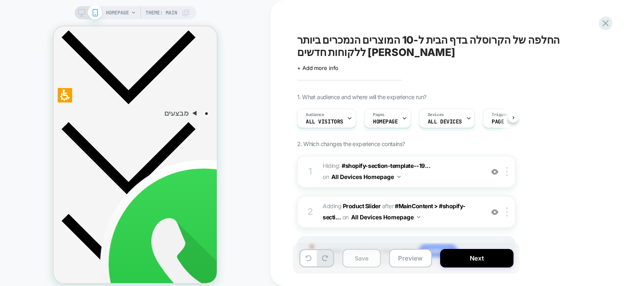
click at [361, 260] on button "Save" at bounding box center [361, 258] width 38 height 19
